Goal: Task Accomplishment & Management: Use online tool/utility

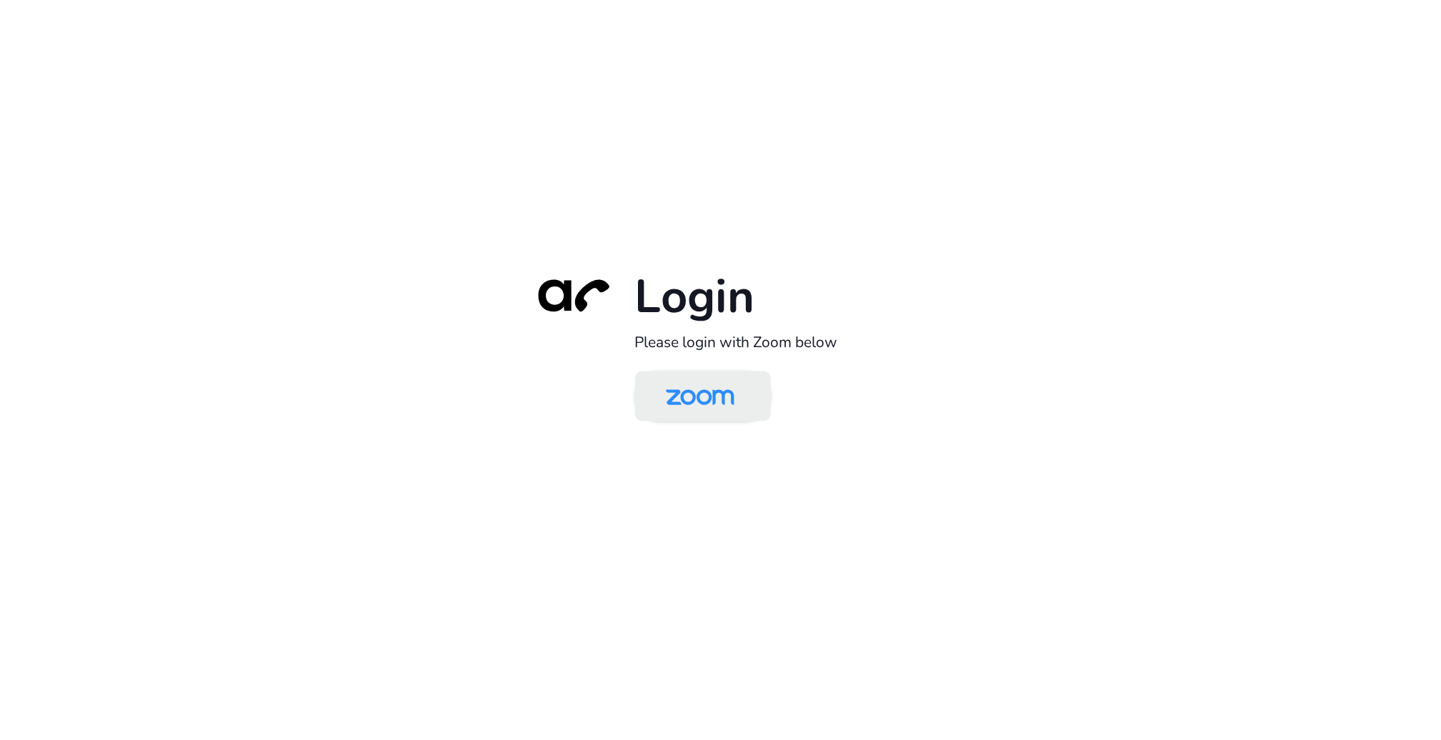
click at [707, 389] on img at bounding box center [700, 397] width 99 height 46
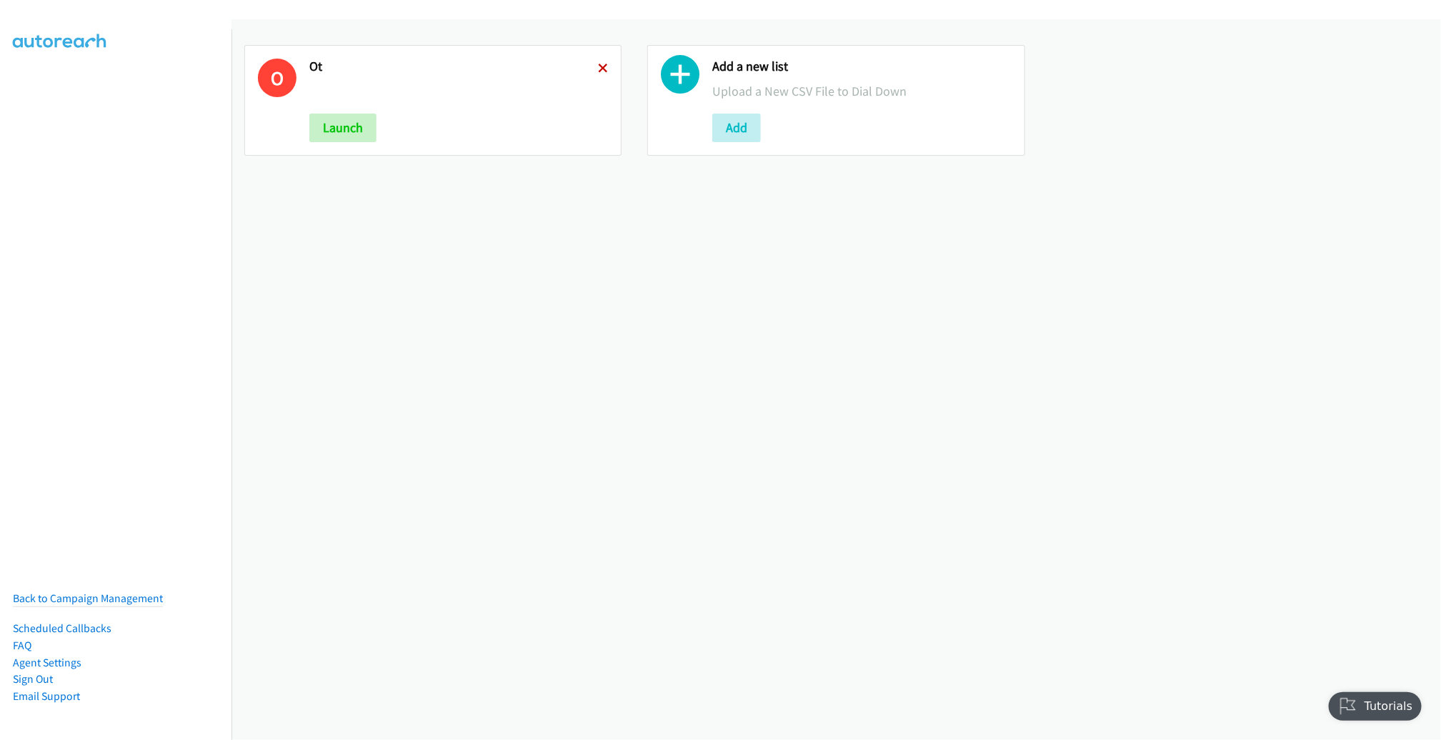
click at [598, 64] on icon at bounding box center [603, 69] width 10 height 10
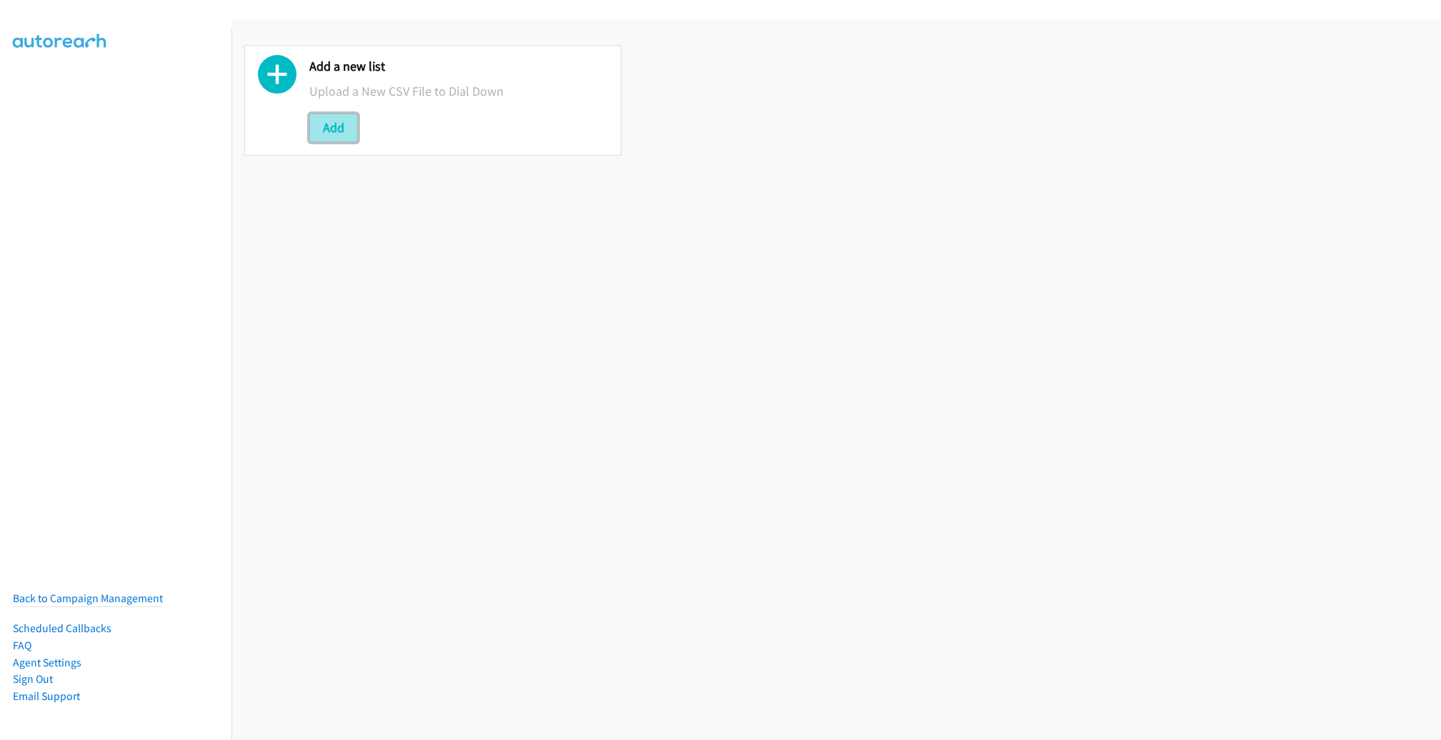
click at [322, 124] on button "Add" at bounding box center [333, 128] width 49 height 29
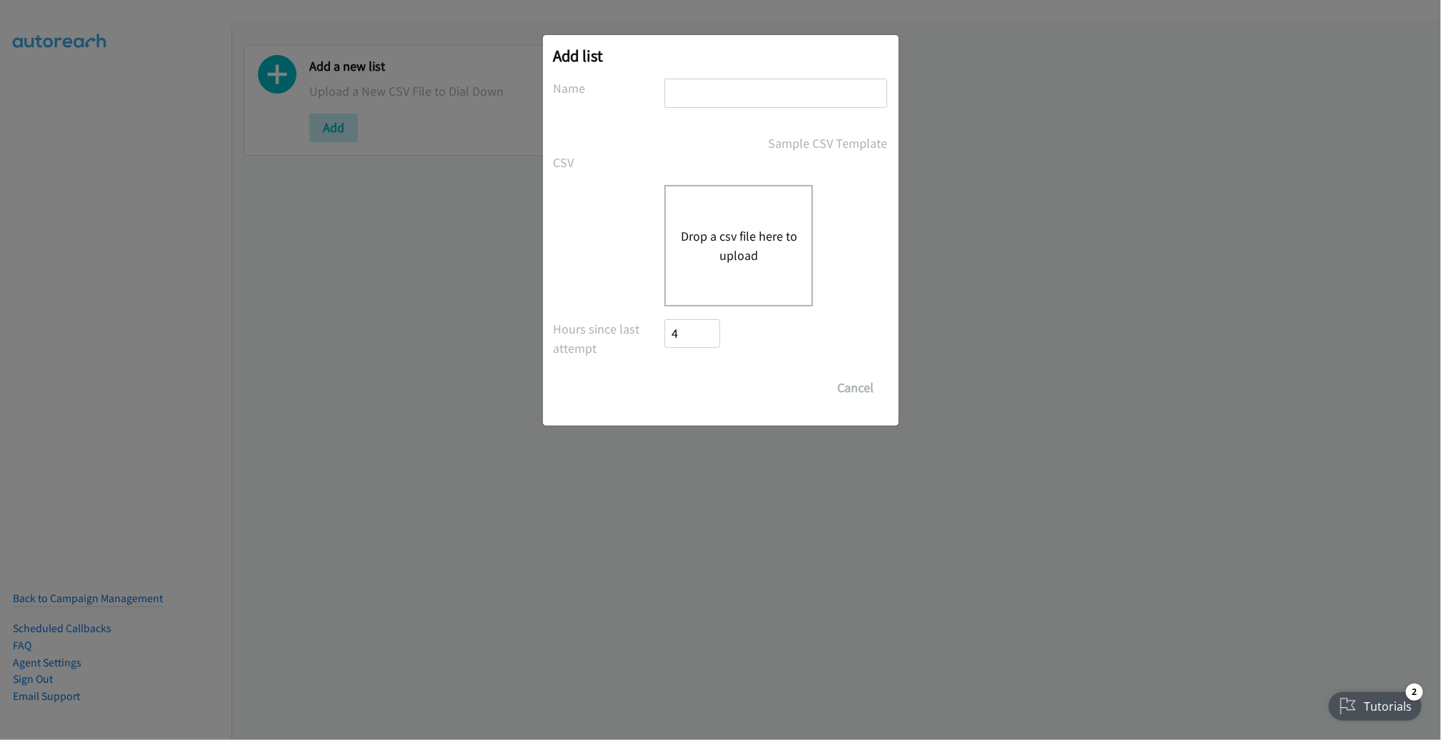
click at [732, 248] on button "Drop a csv file here to upload" at bounding box center [738, 245] width 117 height 39
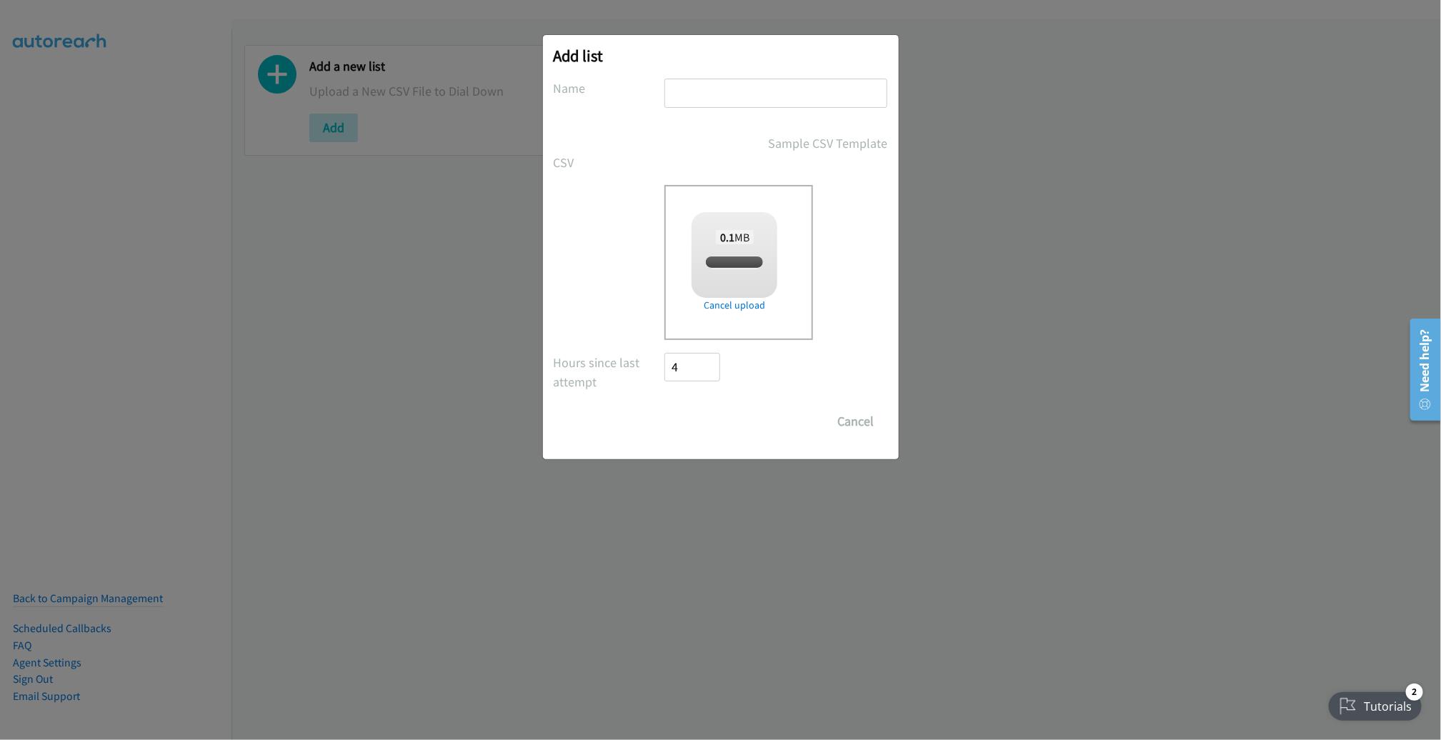
click at [747, 95] on input "text" at bounding box center [775, 93] width 223 height 29
checkbox input "true"
type input "AU"
click at [665, 407] on input "Save List" at bounding box center [702, 421] width 75 height 29
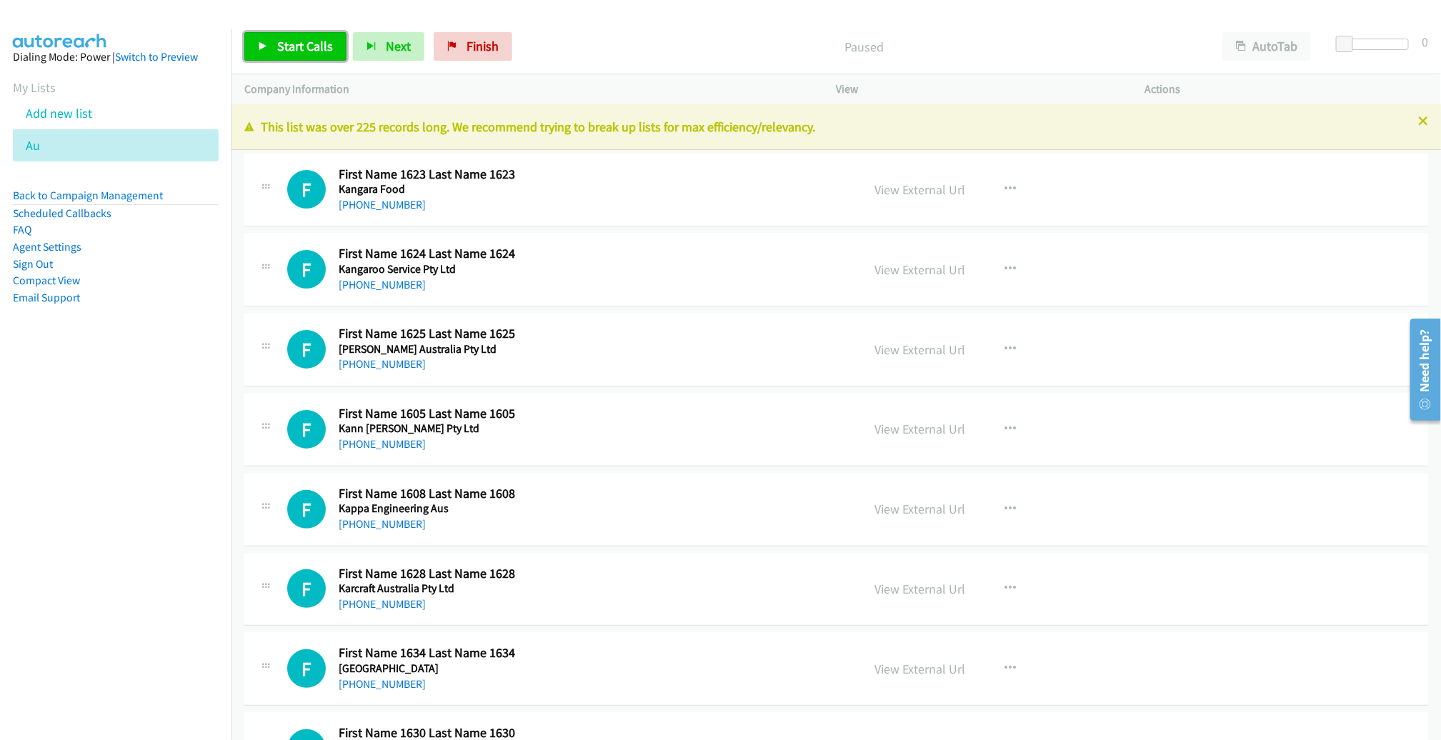
click at [272, 46] on link "Start Calls" at bounding box center [295, 46] width 102 height 29
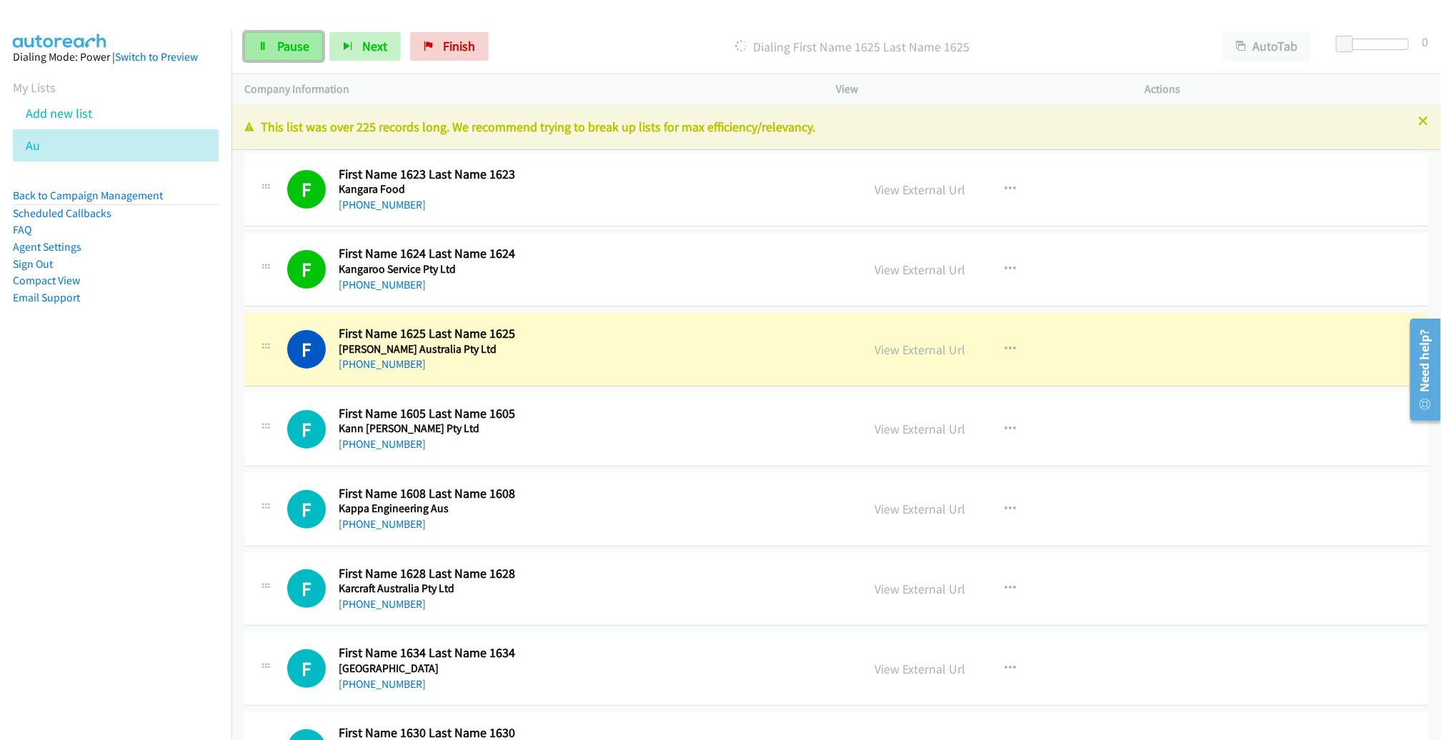
click at [282, 40] on span "Pause" at bounding box center [293, 46] width 32 height 16
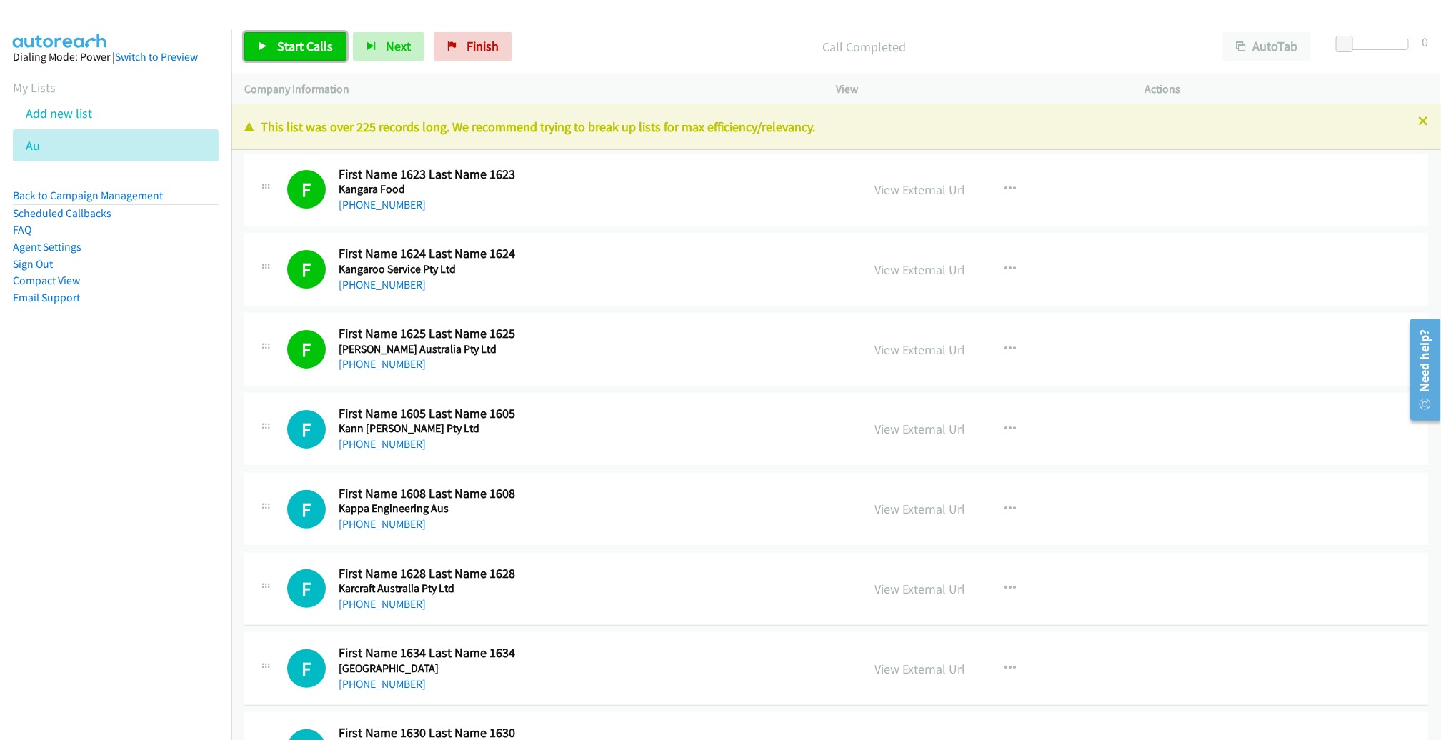
click at [326, 44] on span "Start Calls" at bounding box center [305, 46] width 56 height 16
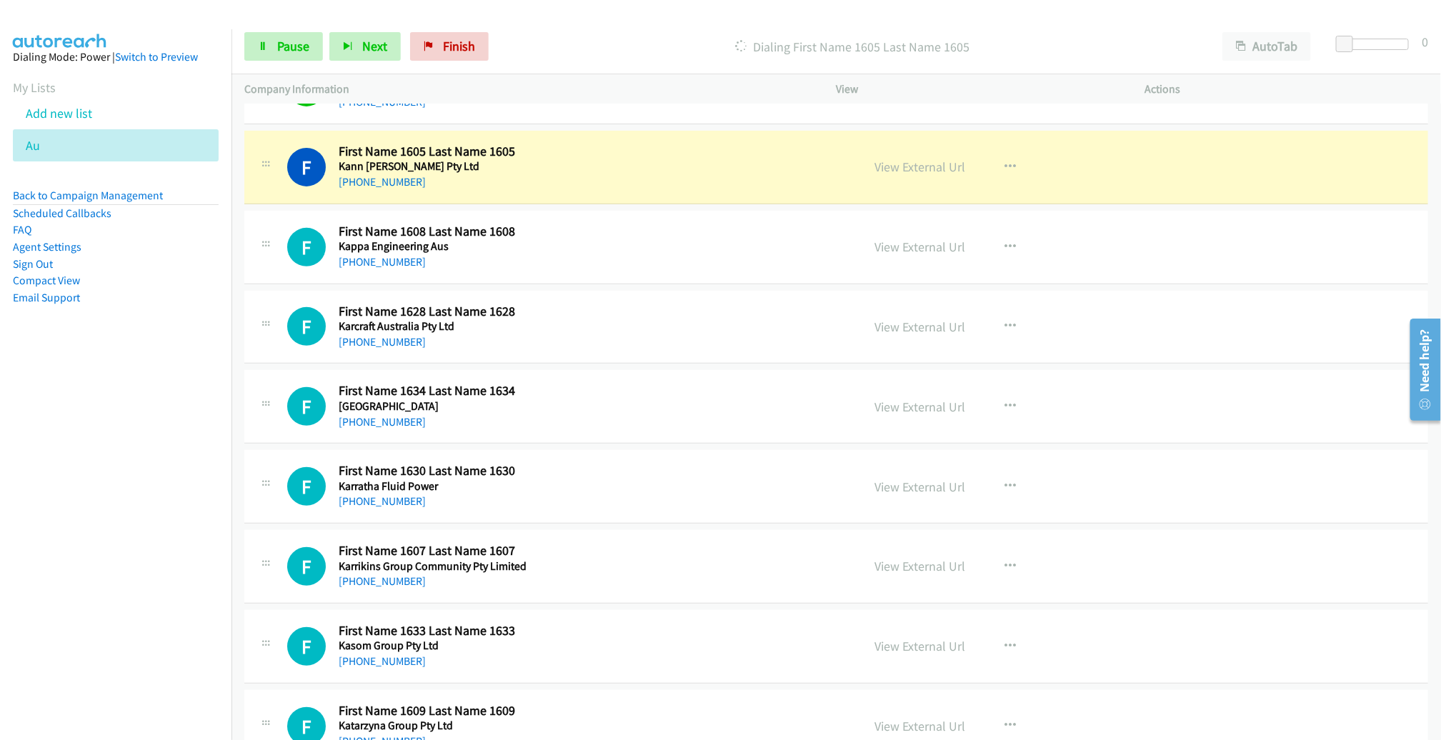
scroll to position [265, 0]
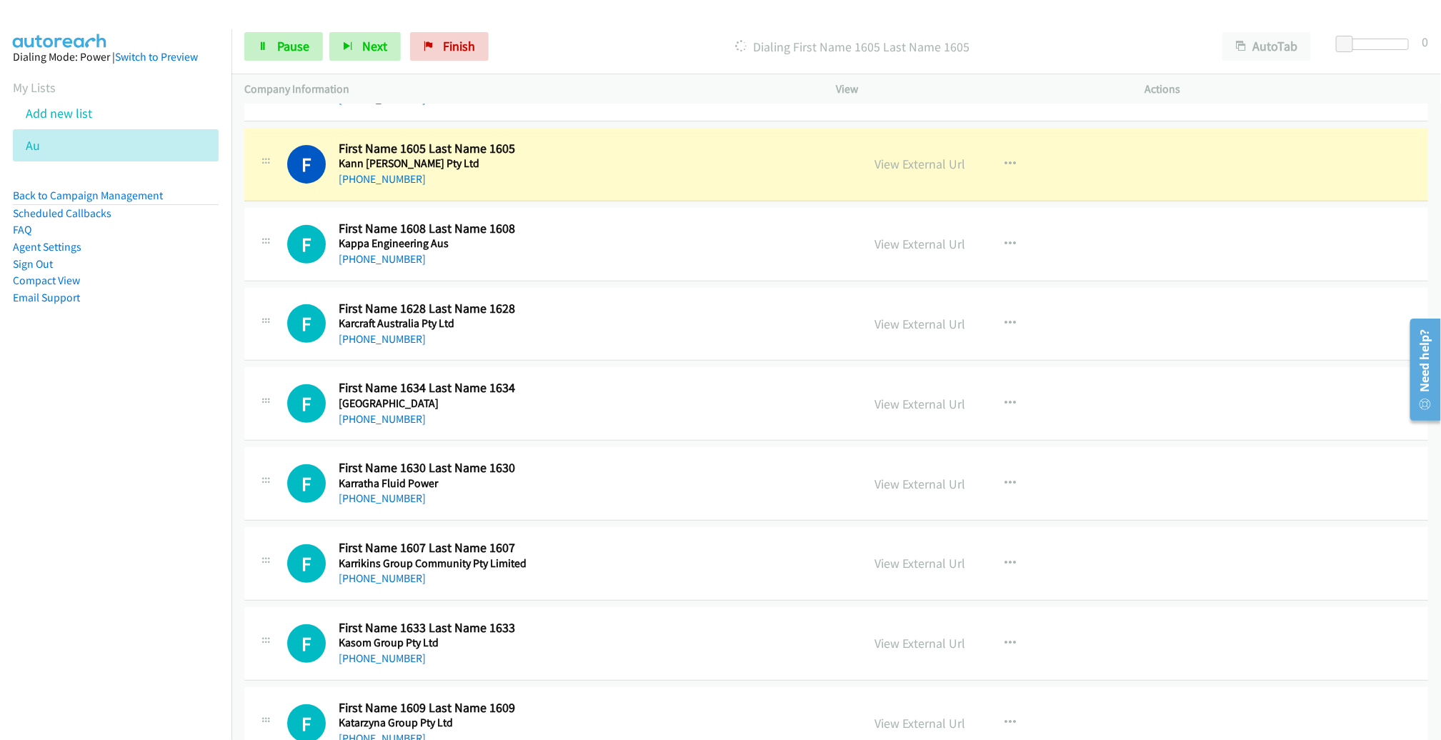
click at [781, 166] on div "F Callback Scheduled First Name 1605 Last Name 1605 Kann Finch Pty Ltd Australi…" at bounding box center [568, 164] width 562 height 47
click at [906, 162] on link "View External Url" at bounding box center [920, 164] width 91 height 16
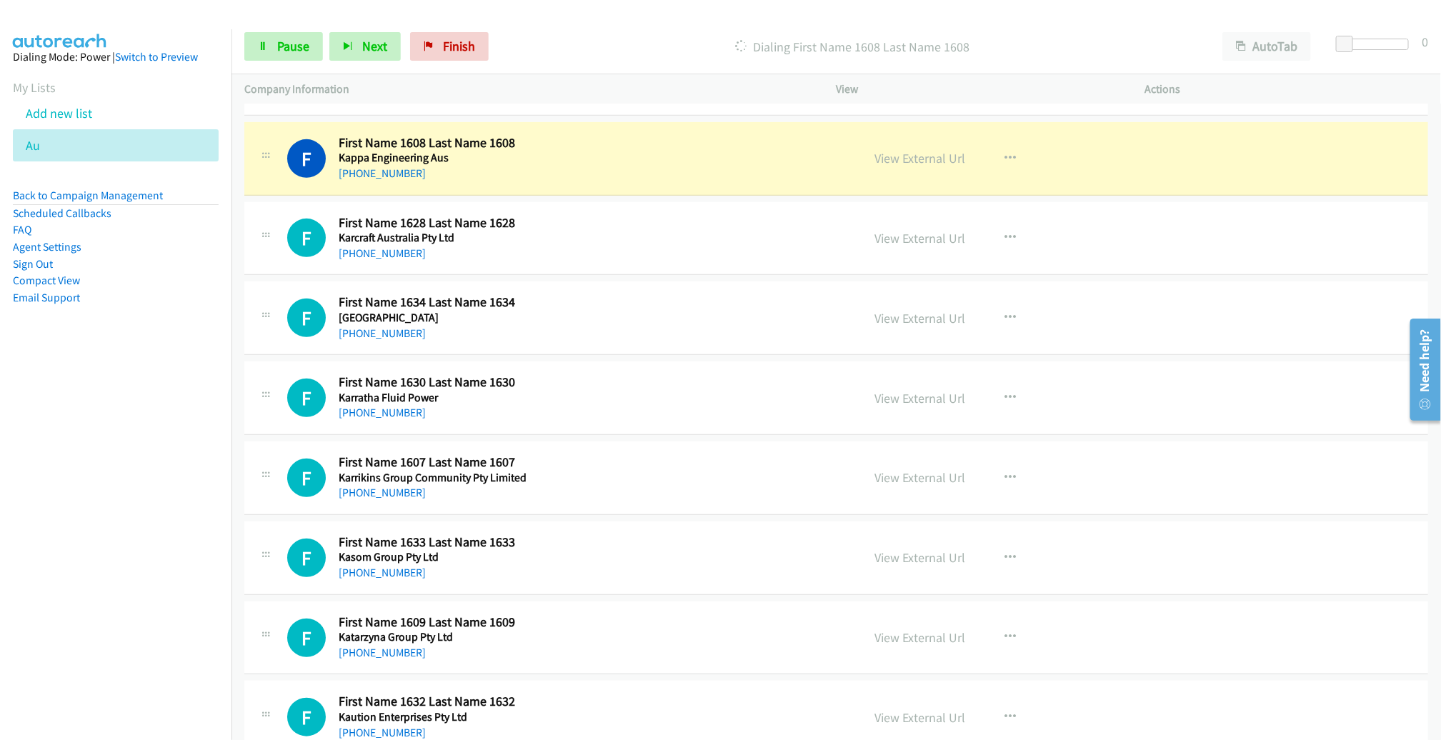
scroll to position [351, 0]
click at [908, 160] on link "View External Url" at bounding box center [920, 157] width 91 height 16
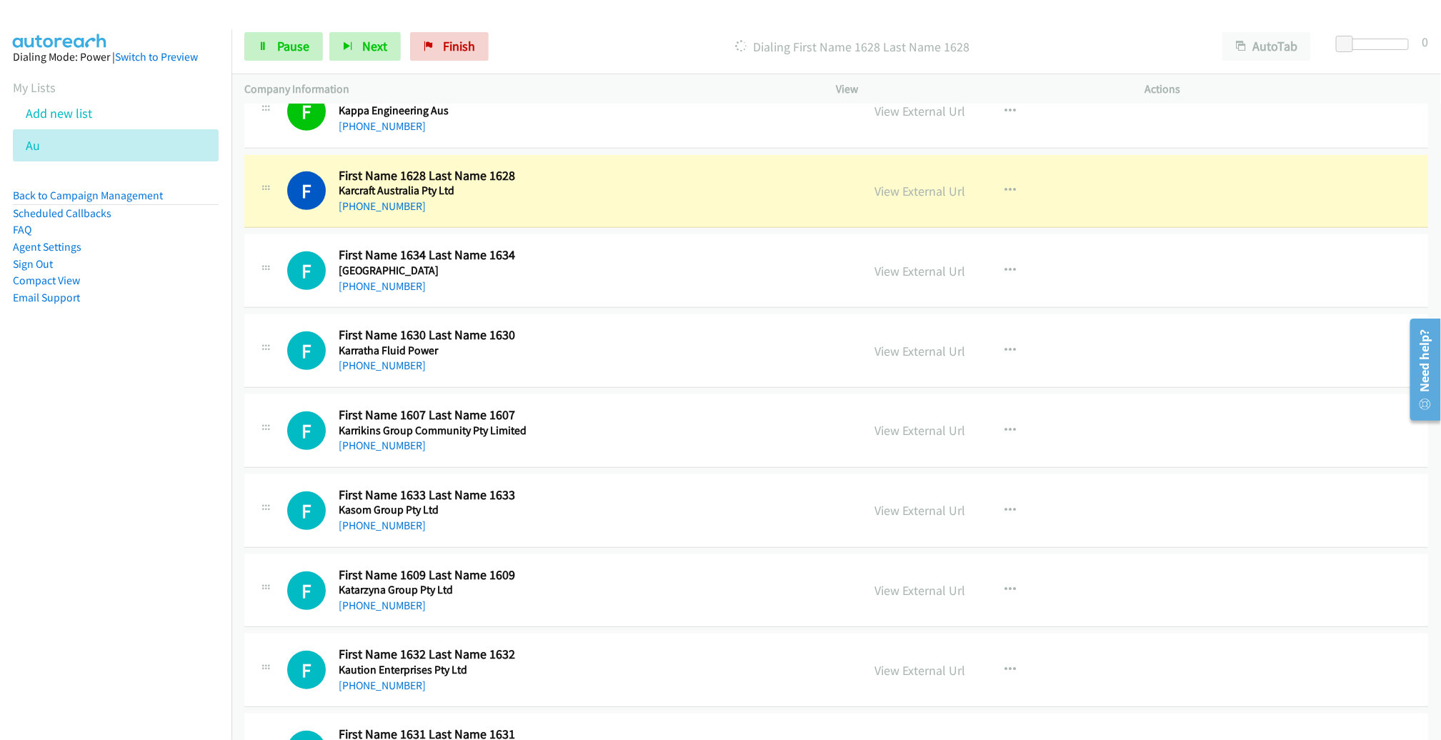
scroll to position [433, 0]
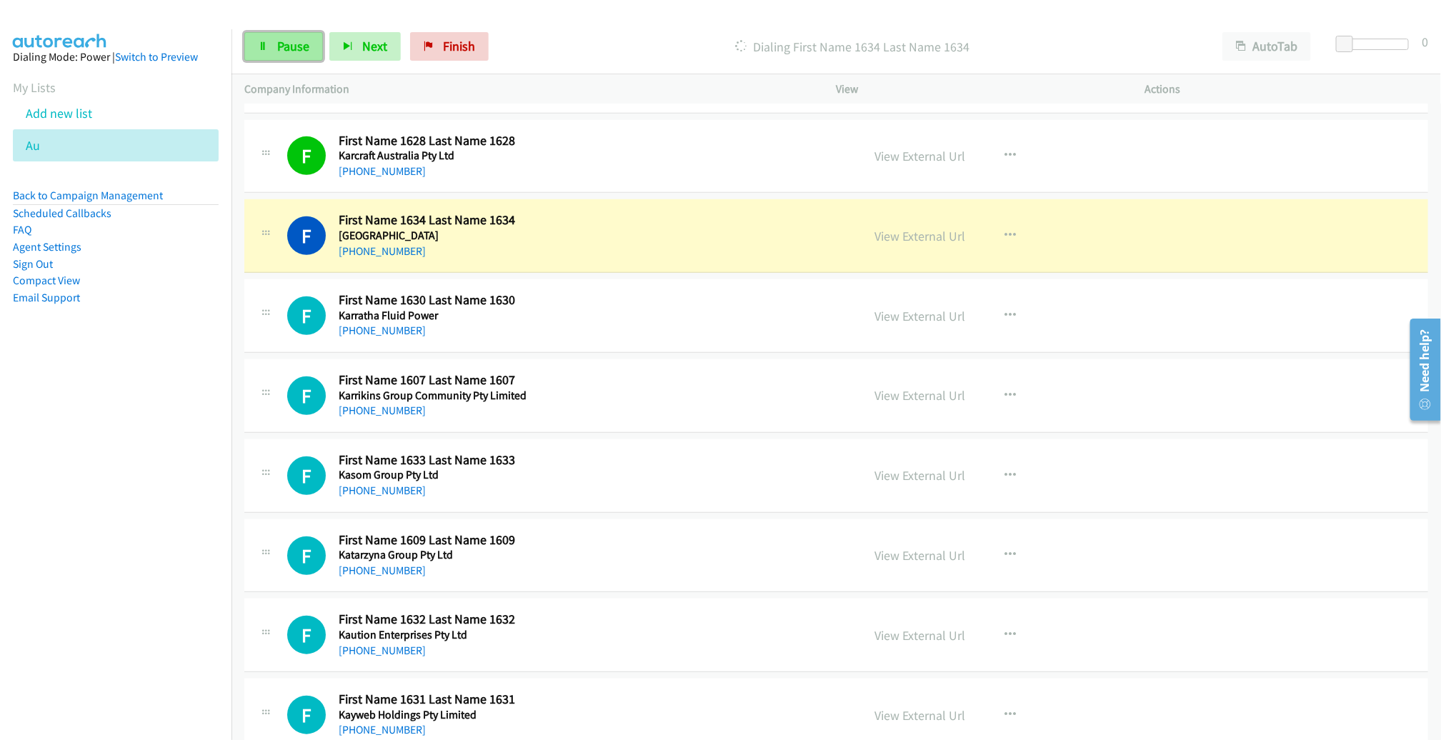
click at [263, 55] on link "Pause" at bounding box center [283, 46] width 79 height 29
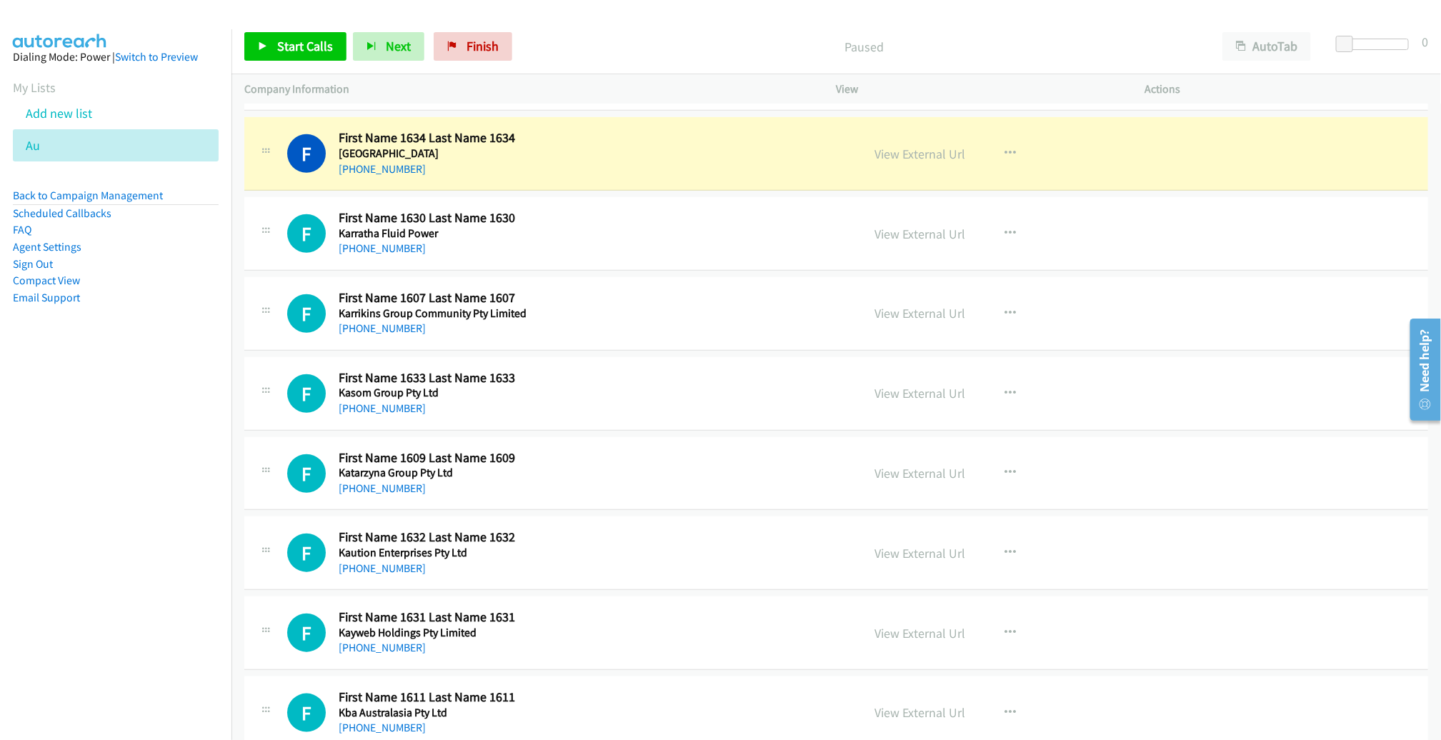
scroll to position [516, 0]
click at [919, 156] on link "View External Url" at bounding box center [920, 152] width 91 height 16
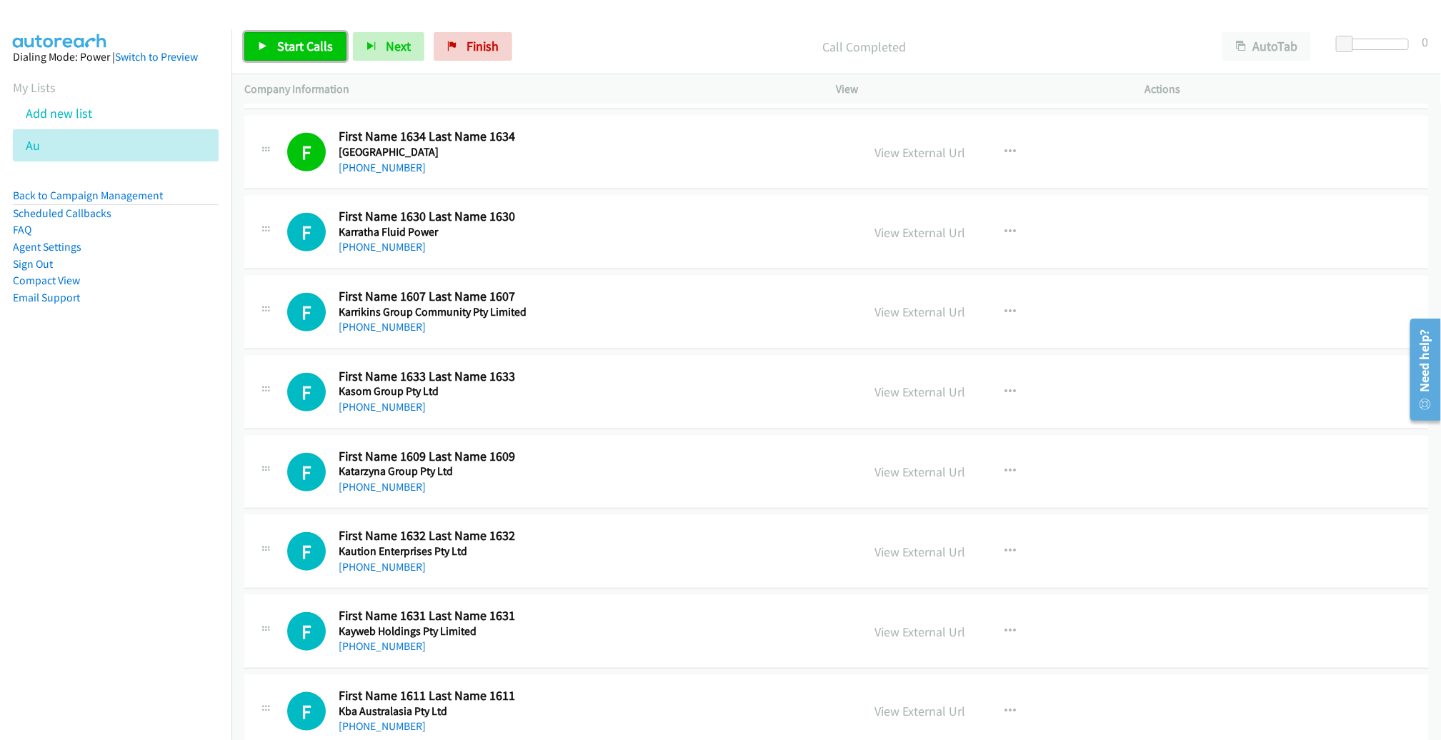
click at [303, 49] on span "Start Calls" at bounding box center [305, 46] width 56 height 16
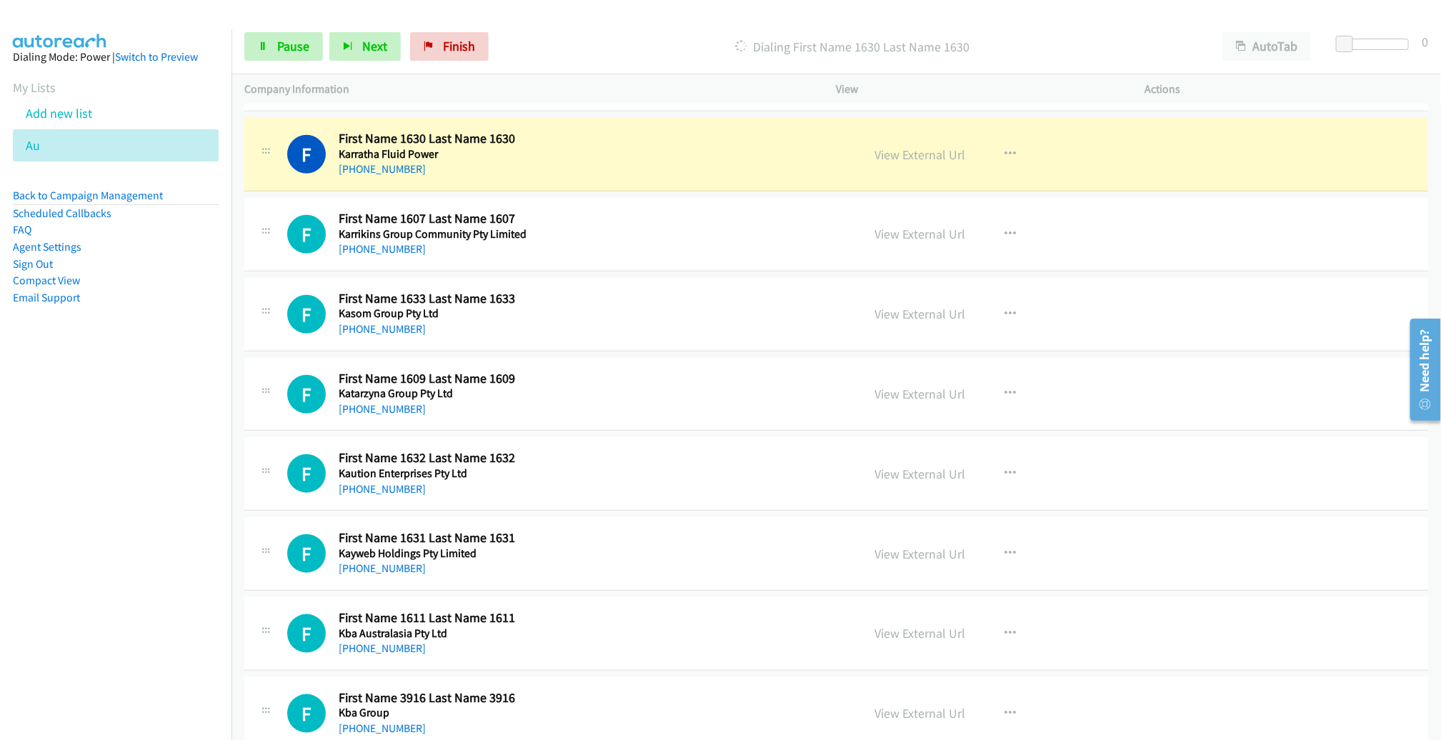
scroll to position [591, 0]
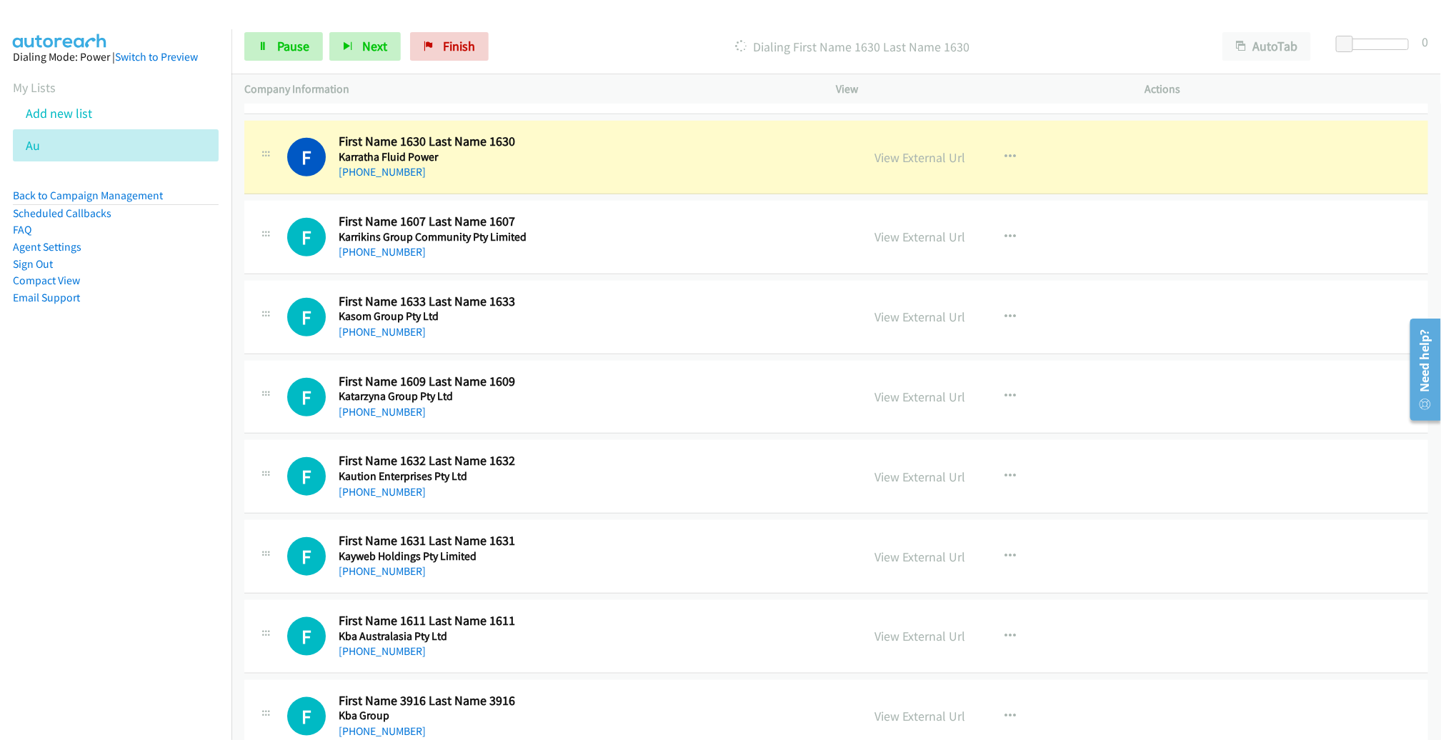
click at [704, 244] on div "F Callback Scheduled First Name 1607 Last Name 1607 Karrikins Group Community P…" at bounding box center [568, 237] width 562 height 47
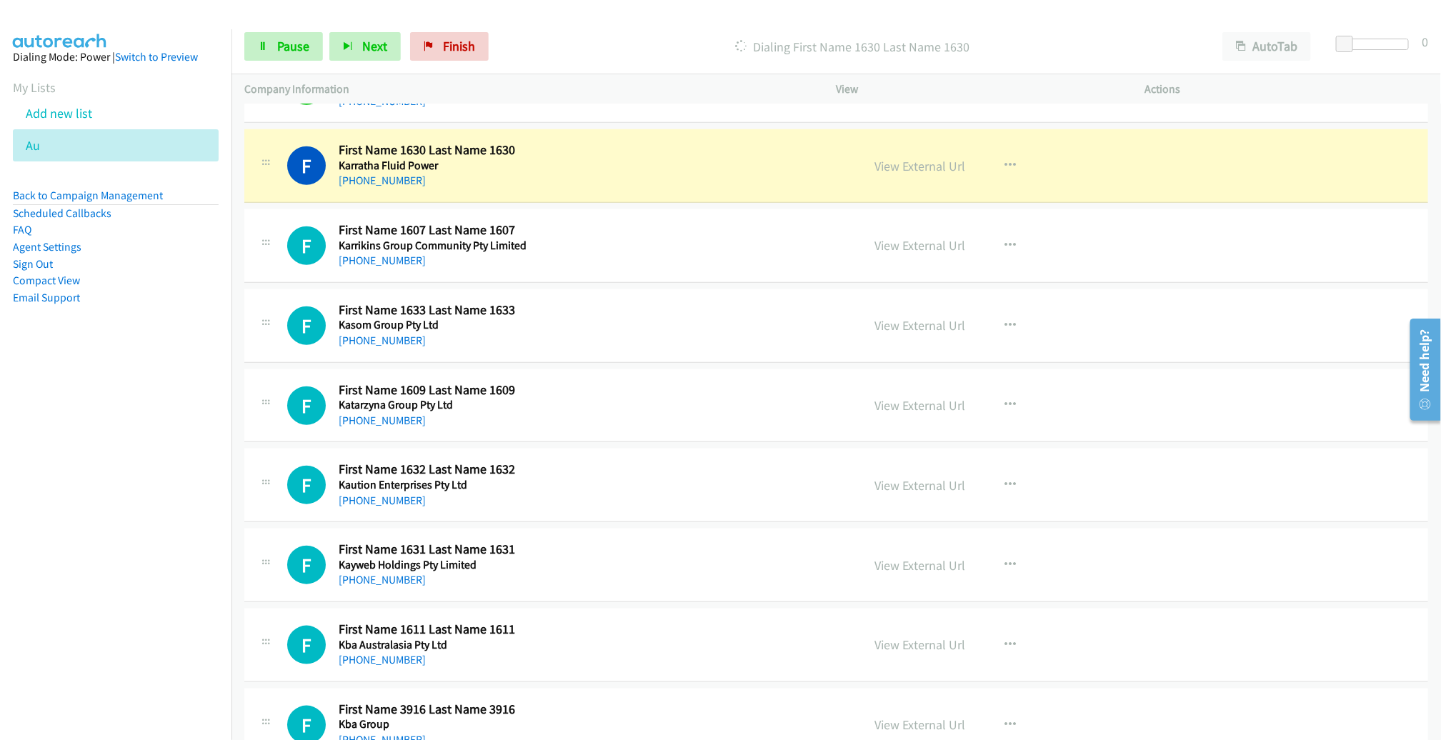
scroll to position [579, 0]
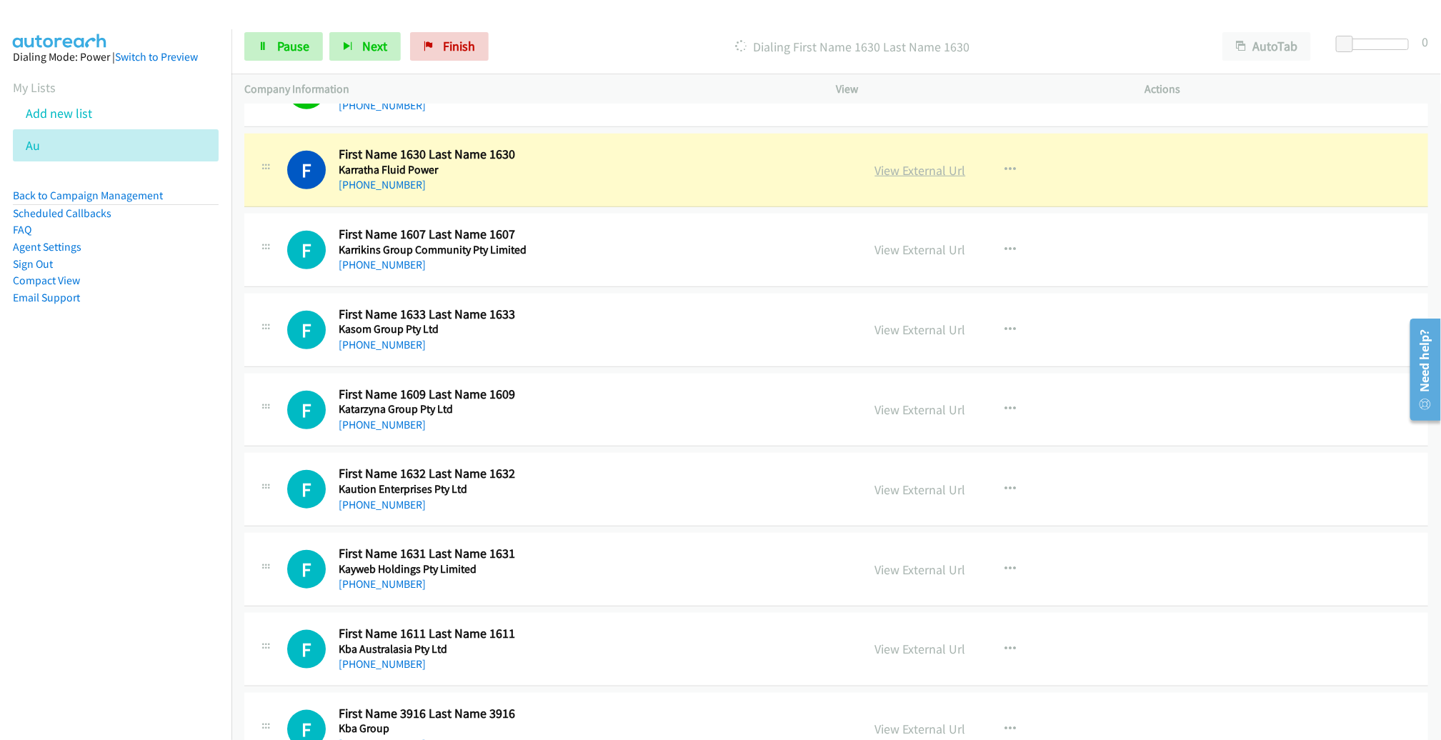
click at [880, 169] on link "View External Url" at bounding box center [920, 170] width 91 height 16
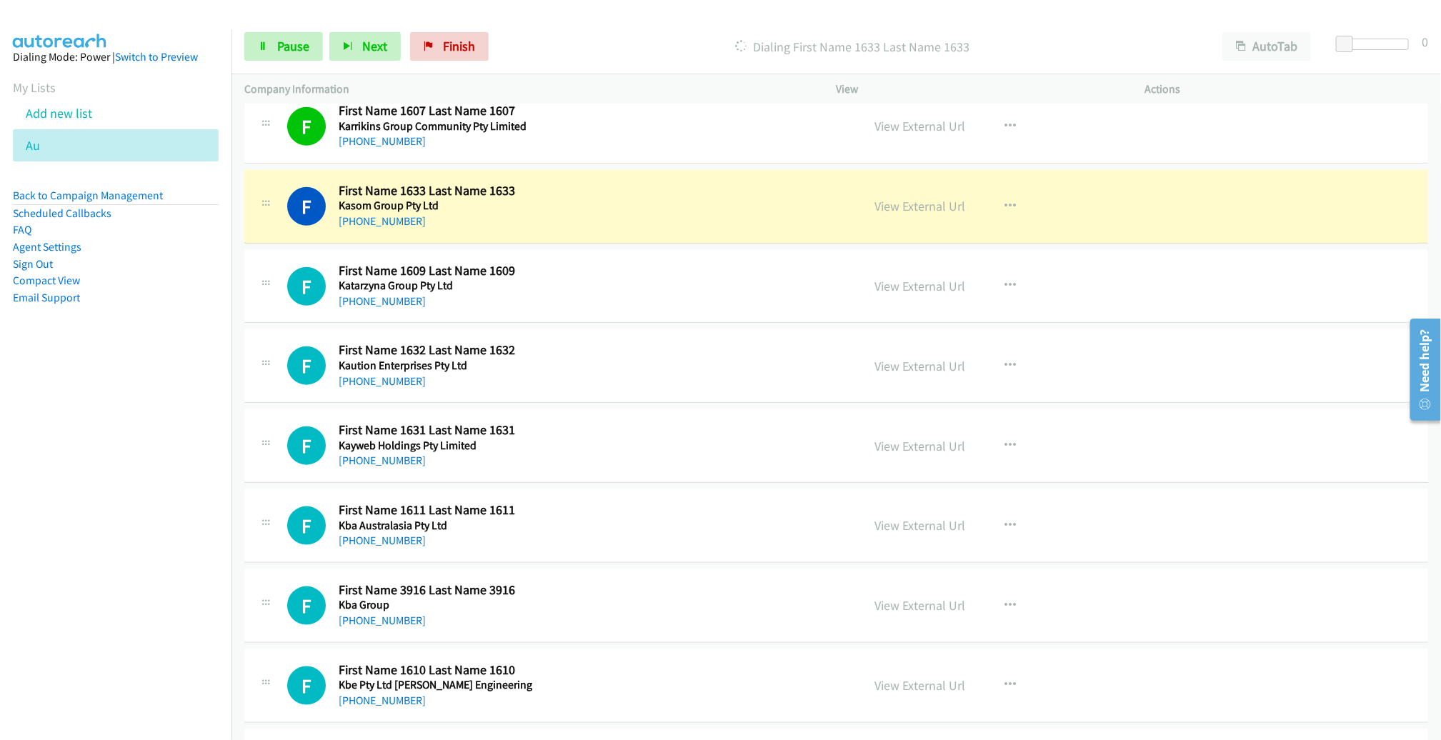
scroll to position [749, 0]
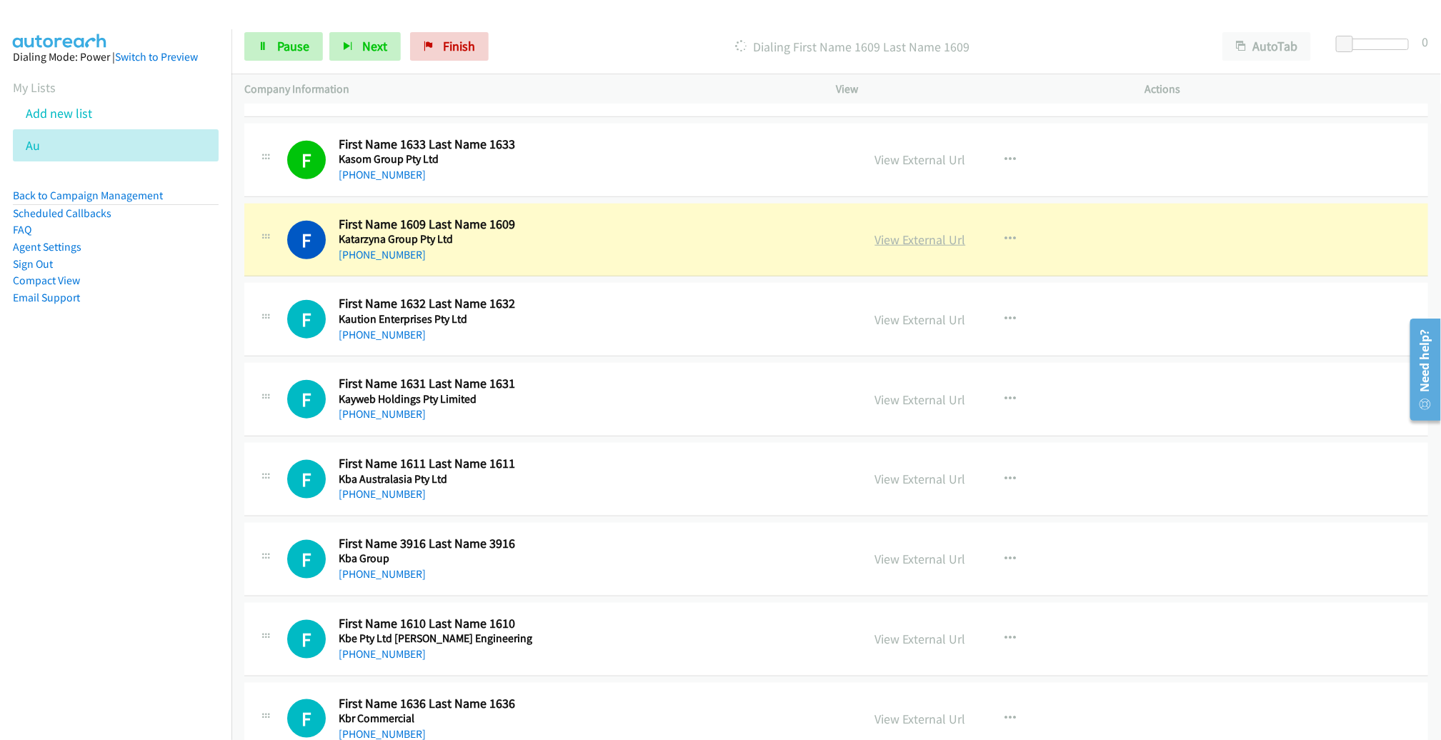
click at [920, 242] on link "View External Url" at bounding box center [920, 239] width 91 height 16
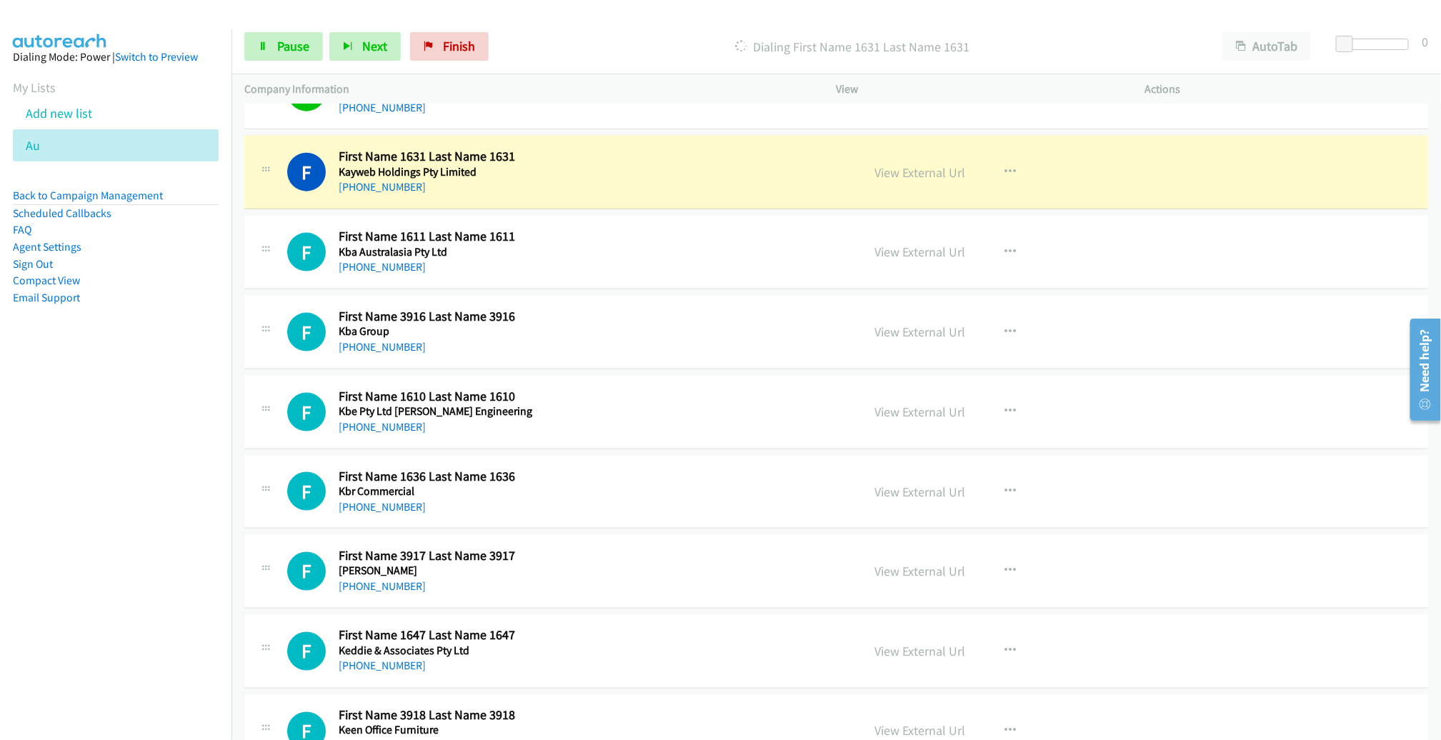
scroll to position [979, 0]
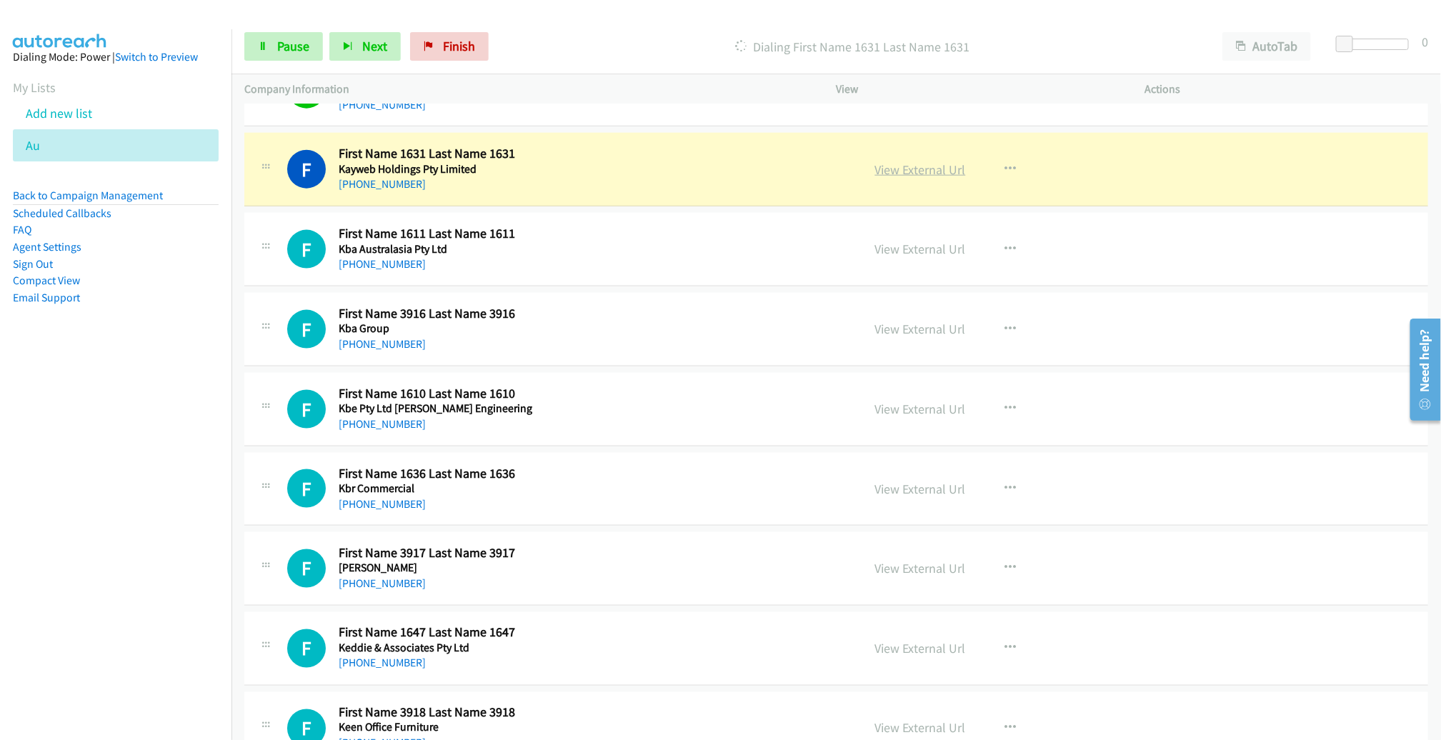
click at [919, 166] on link "View External Url" at bounding box center [920, 169] width 91 height 16
click at [306, 44] on span "Pause" at bounding box center [293, 46] width 32 height 16
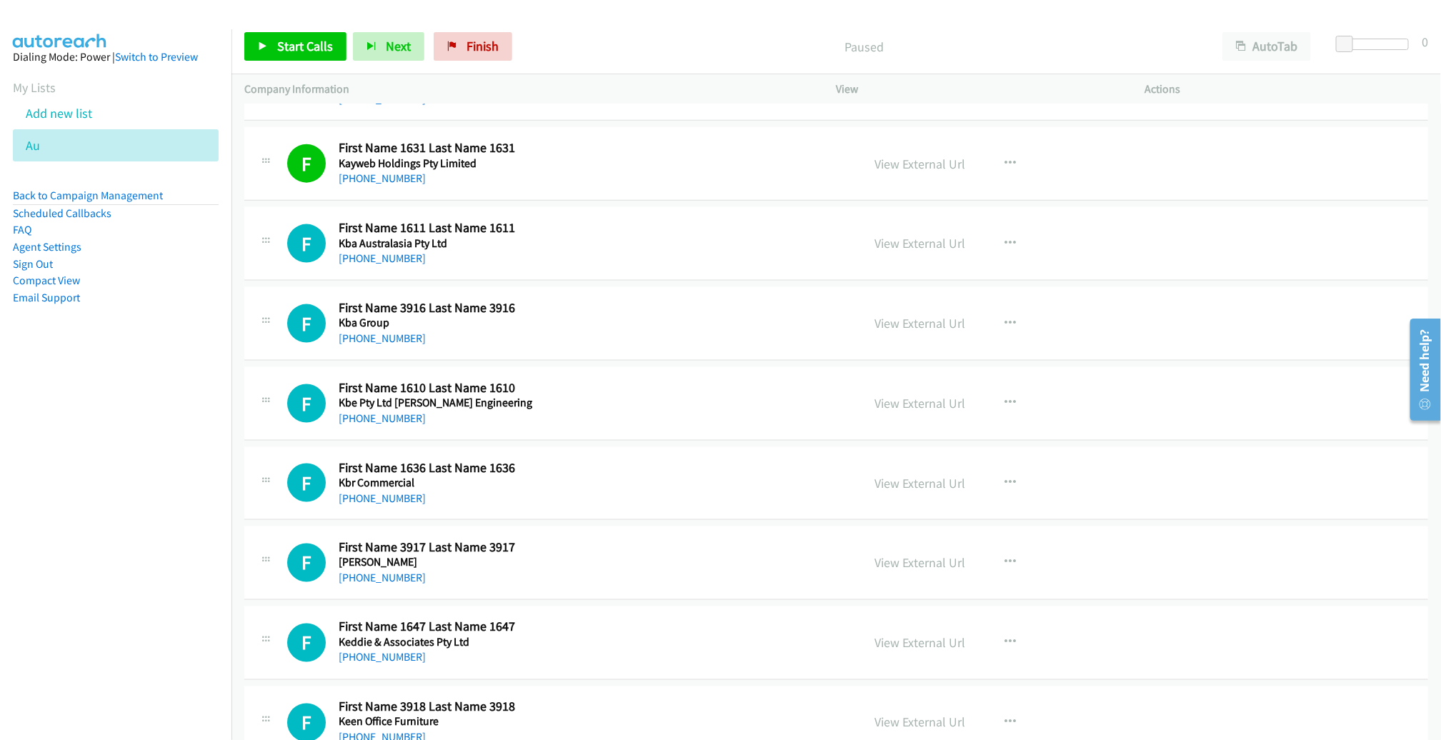
scroll to position [987, 0]
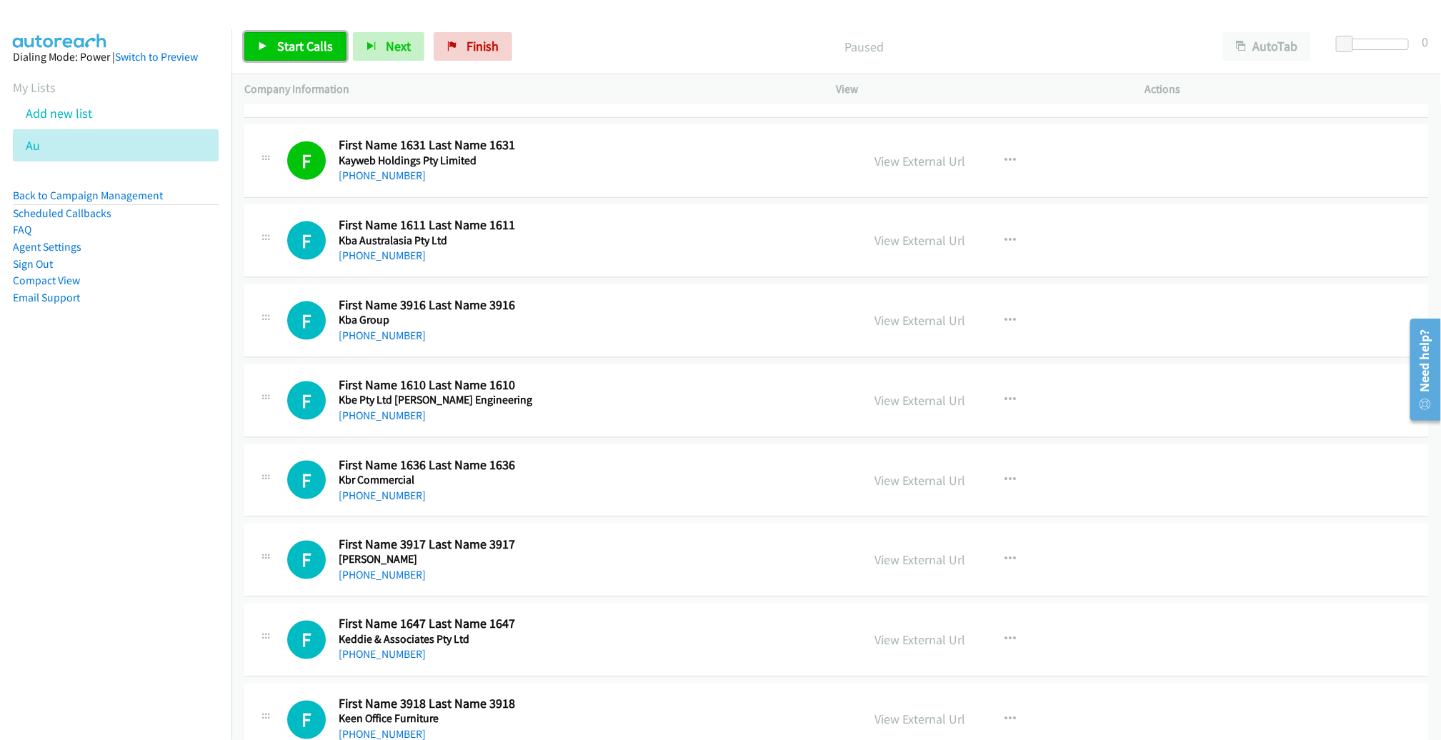
click at [275, 47] on link "Start Calls" at bounding box center [295, 46] width 102 height 29
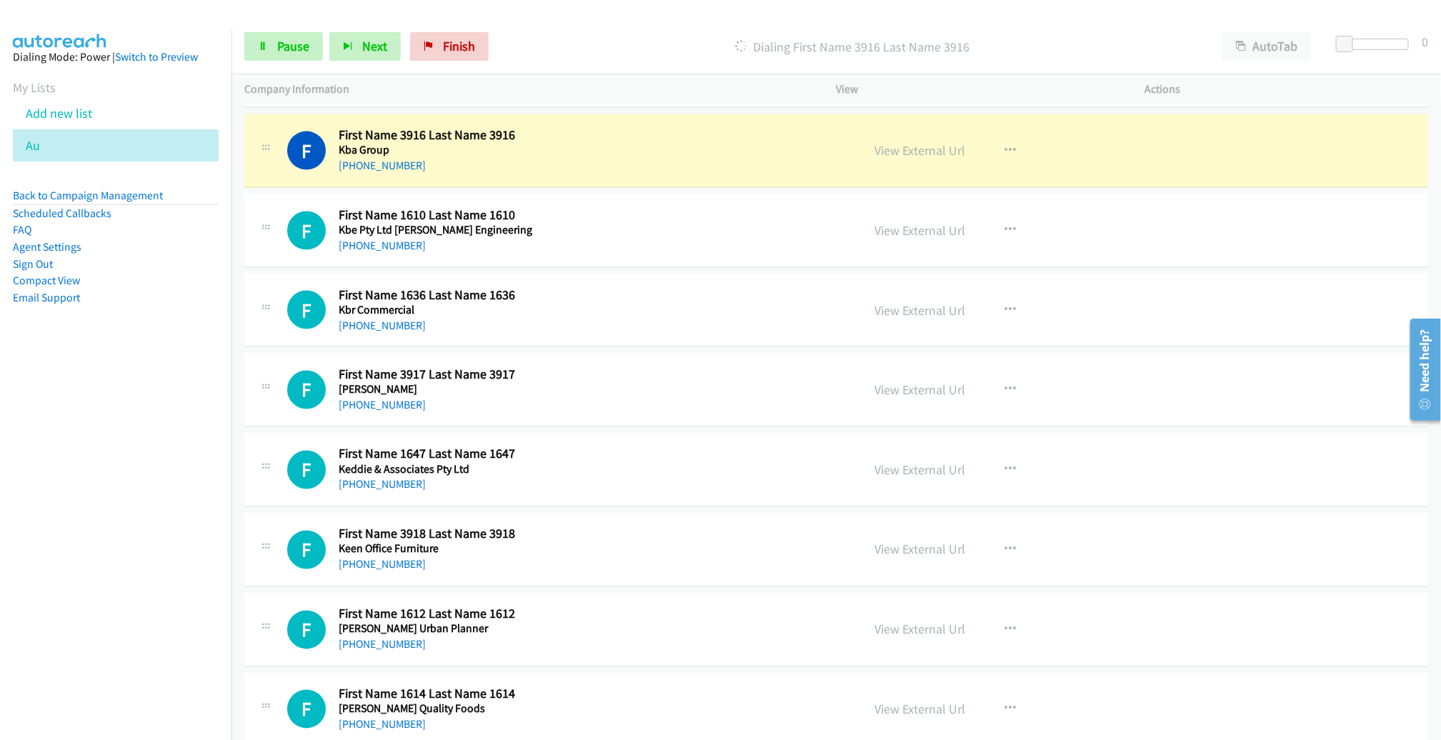
scroll to position [1160, 0]
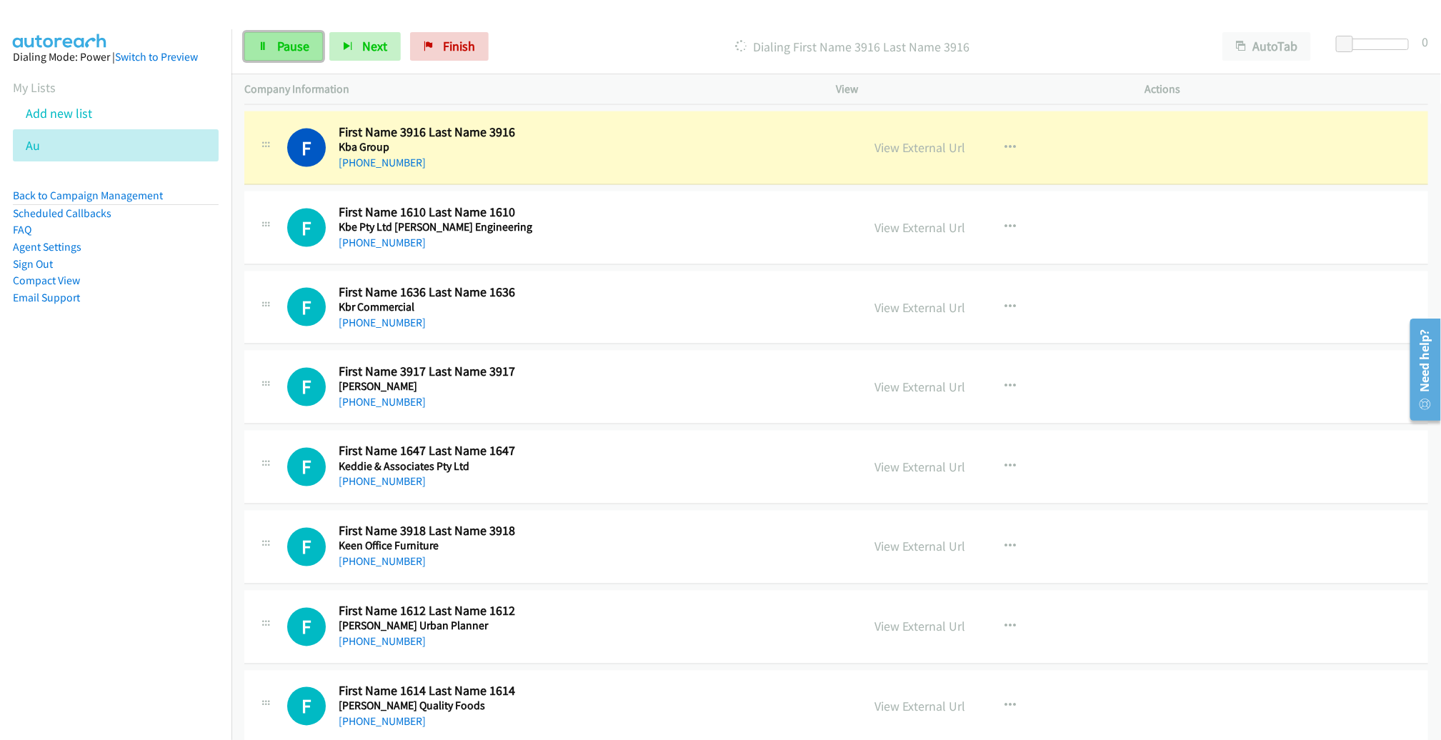
click at [282, 49] on span "Pause" at bounding box center [293, 46] width 32 height 16
